Goal: Task Accomplishment & Management: Manage account settings

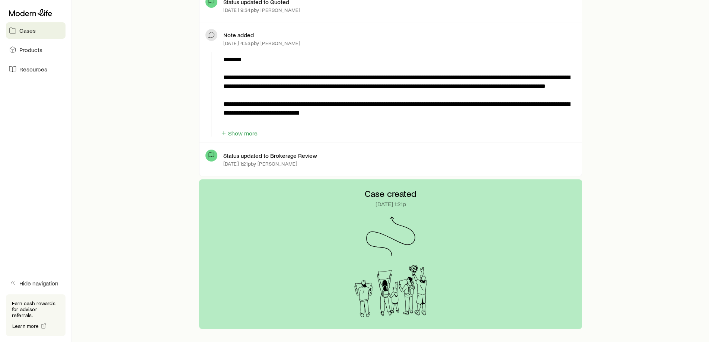
scroll to position [446, 0]
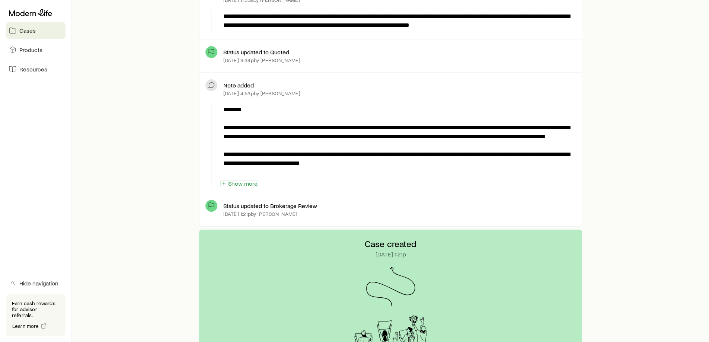
click at [248, 180] on button "Show more" at bounding box center [239, 183] width 38 height 7
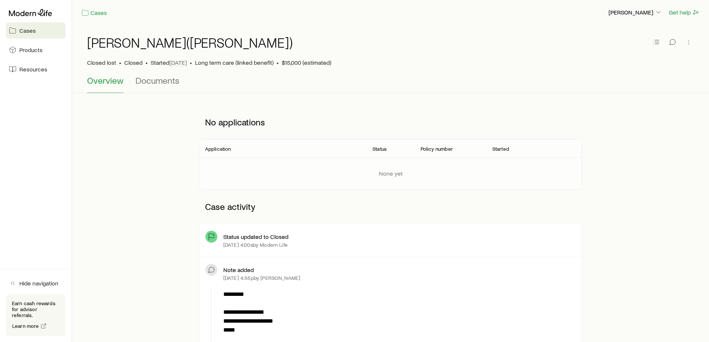
scroll to position [0, 0]
click at [642, 11] on p "[PERSON_NAME]" at bounding box center [635, 13] width 54 height 7
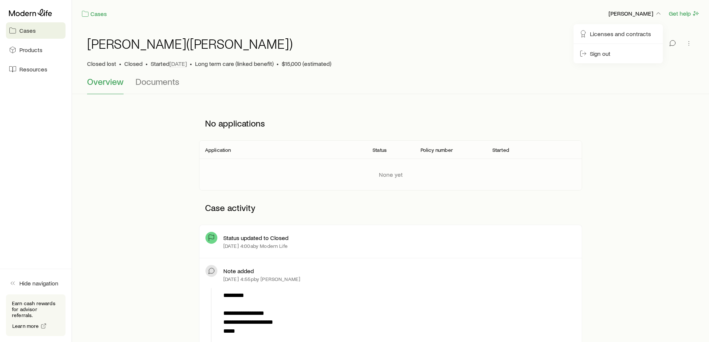
click at [154, 80] on span "Documents" at bounding box center [157, 81] width 44 height 10
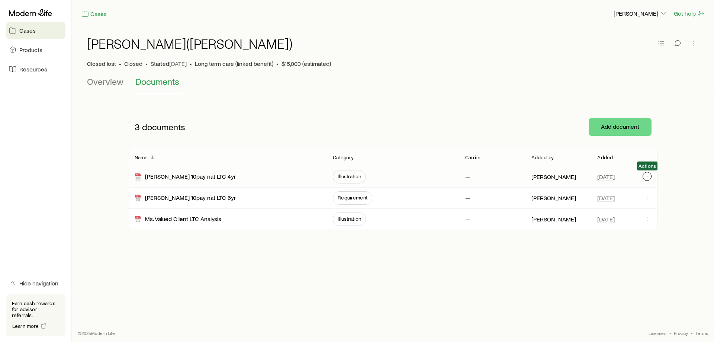
click at [651, 174] on button "button" at bounding box center [647, 176] width 9 height 9
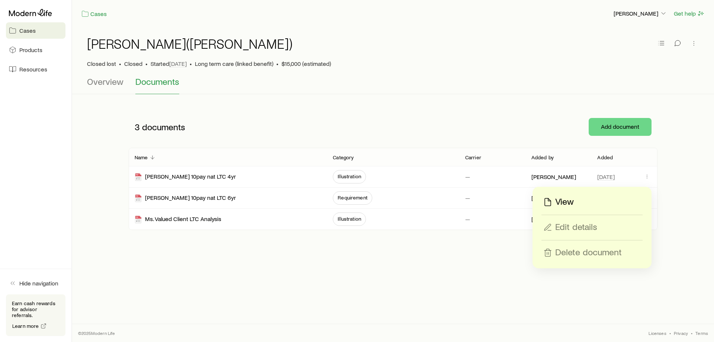
click at [562, 194] on div "View Edit details Delete document" at bounding box center [592, 227] width 119 height 81
click at [564, 199] on p "View" at bounding box center [564, 202] width 19 height 12
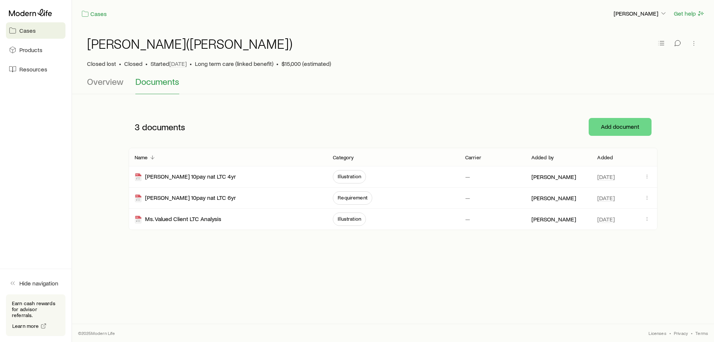
click at [158, 82] on span "Documents" at bounding box center [157, 81] width 44 height 10
click at [100, 77] on span "Overview" at bounding box center [105, 81] width 36 height 10
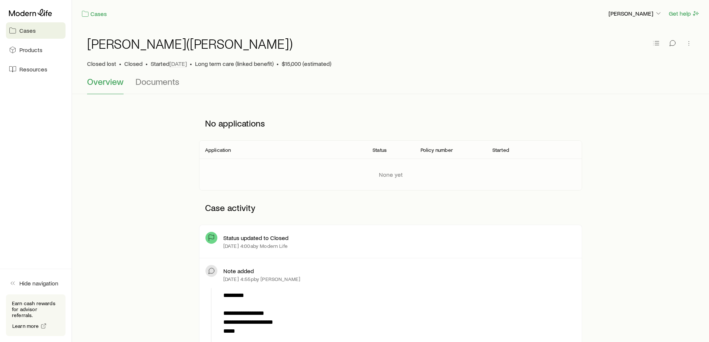
click at [108, 64] on p "Closed lost" at bounding box center [101, 63] width 29 height 7
click at [88, 15] on icon at bounding box center [84, 13] width 7 height 7
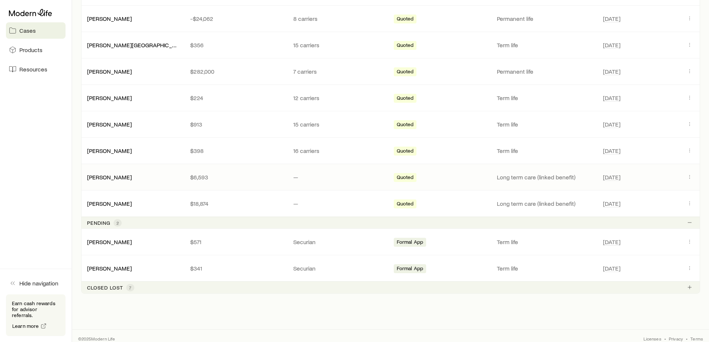
scroll to position [225, 0]
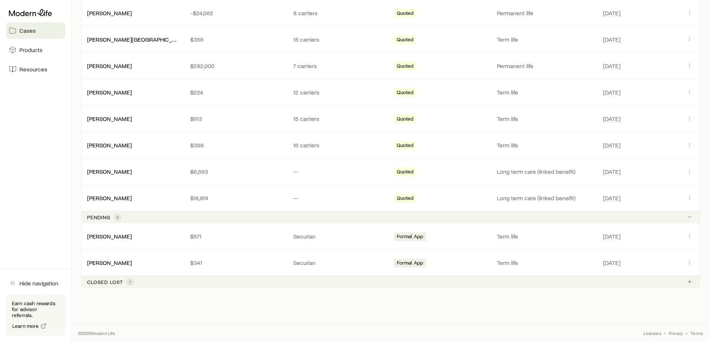
click at [109, 284] on p "Closed lost" at bounding box center [105, 282] width 36 height 6
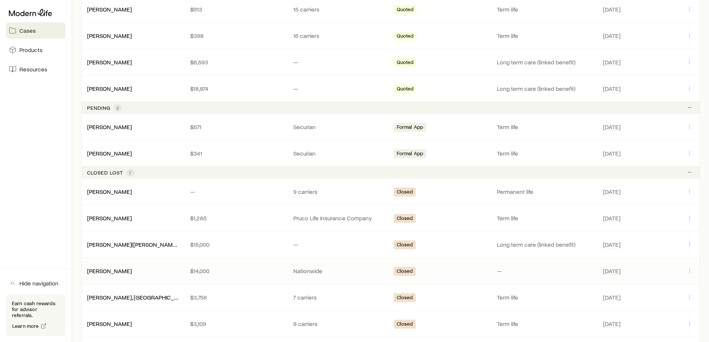
scroll to position [374, 0]
